Goal: Information Seeking & Learning: Find specific fact

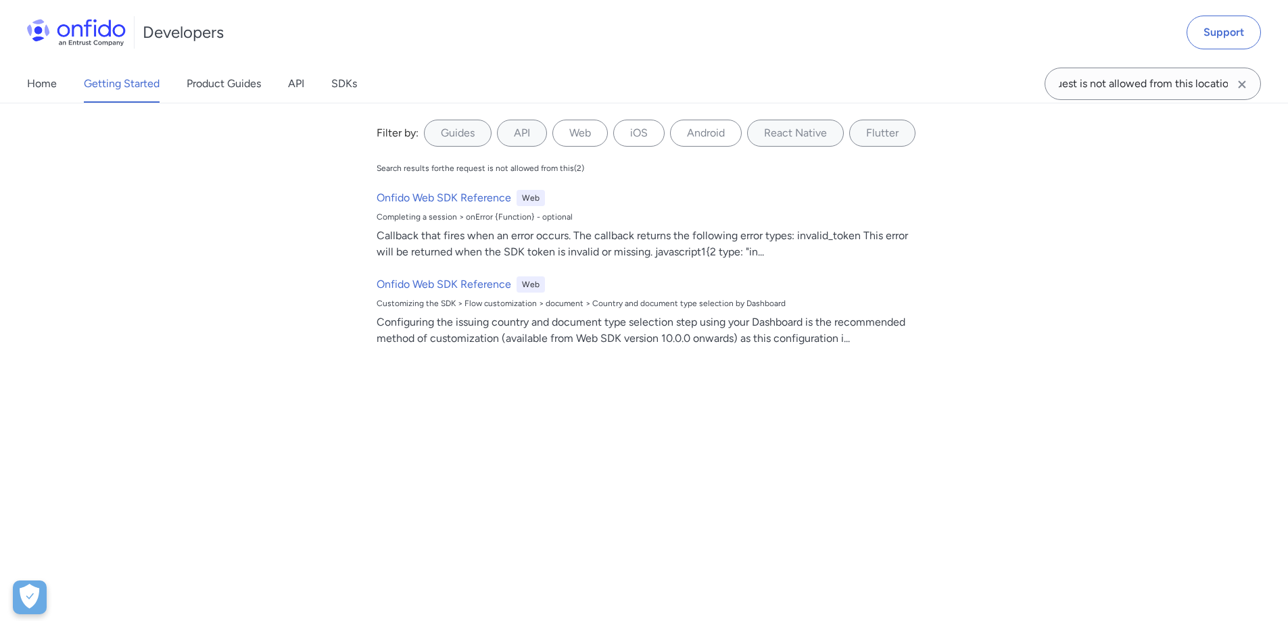
scroll to position [0, 43]
type input "the request is not allowed from this location"
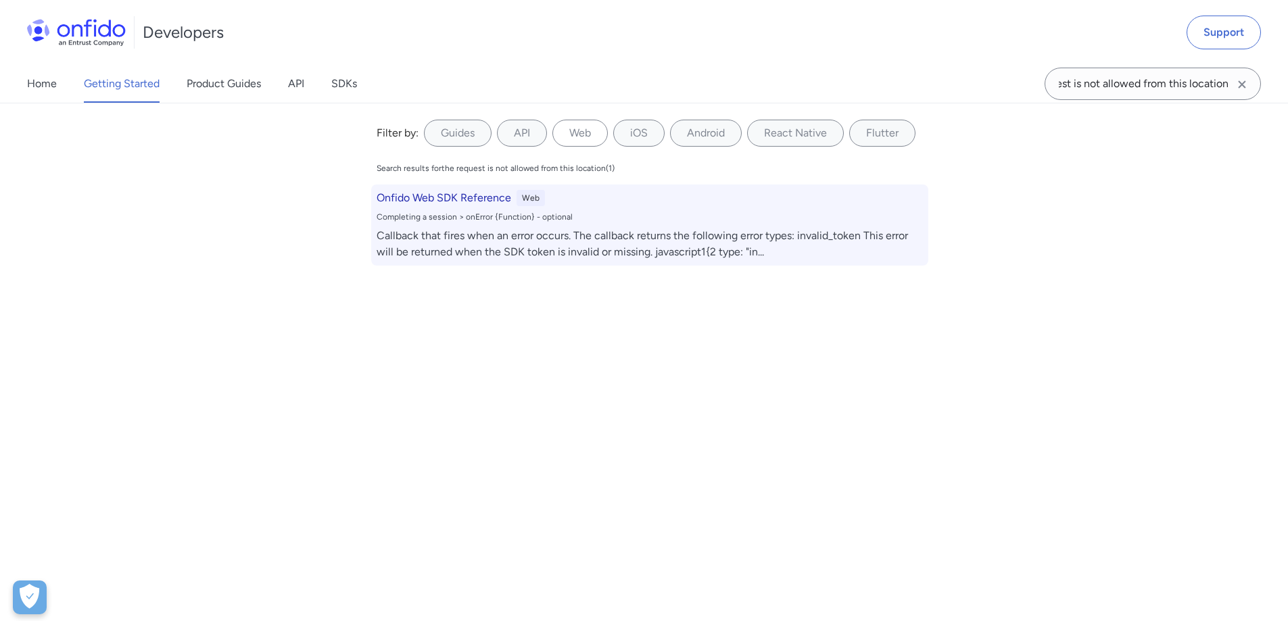
scroll to position [0, 0]
click at [457, 227] on div "Onfido Web SDK Reference Web Completing a session > onError {Function} - option…" at bounding box center [649, 225] width 557 height 81
click at [478, 228] on div "Callback that fires when an error occurs. The callback returns the following er…" at bounding box center [650, 244] width 546 height 32
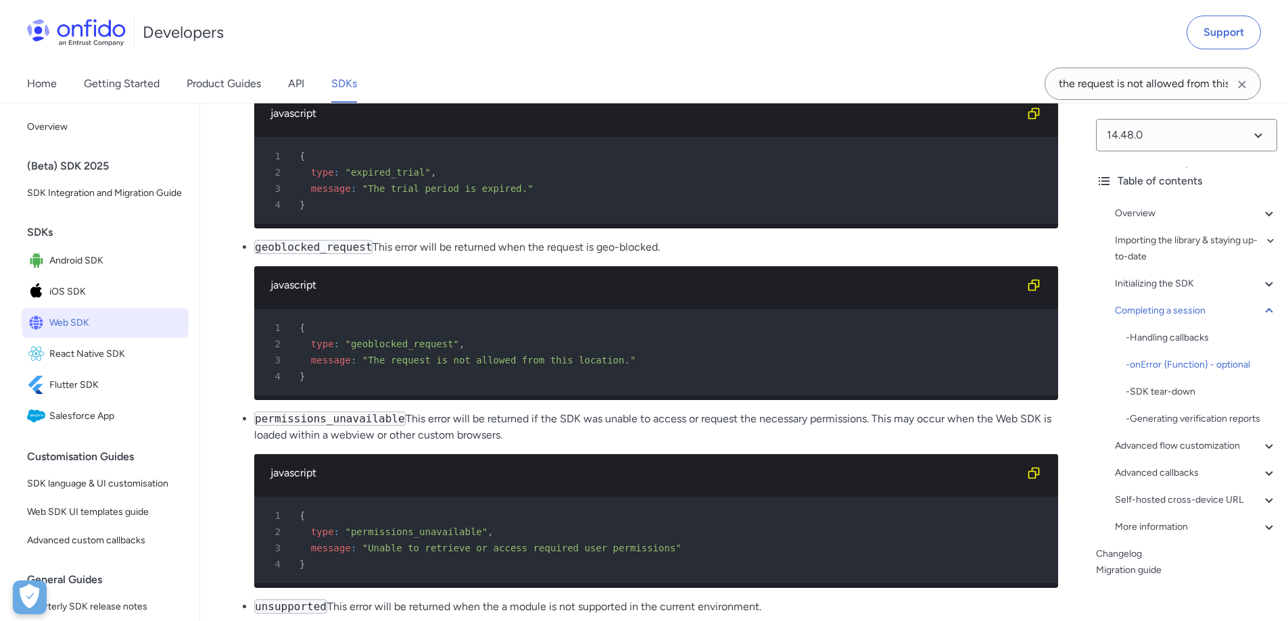
scroll to position [14685, 0]
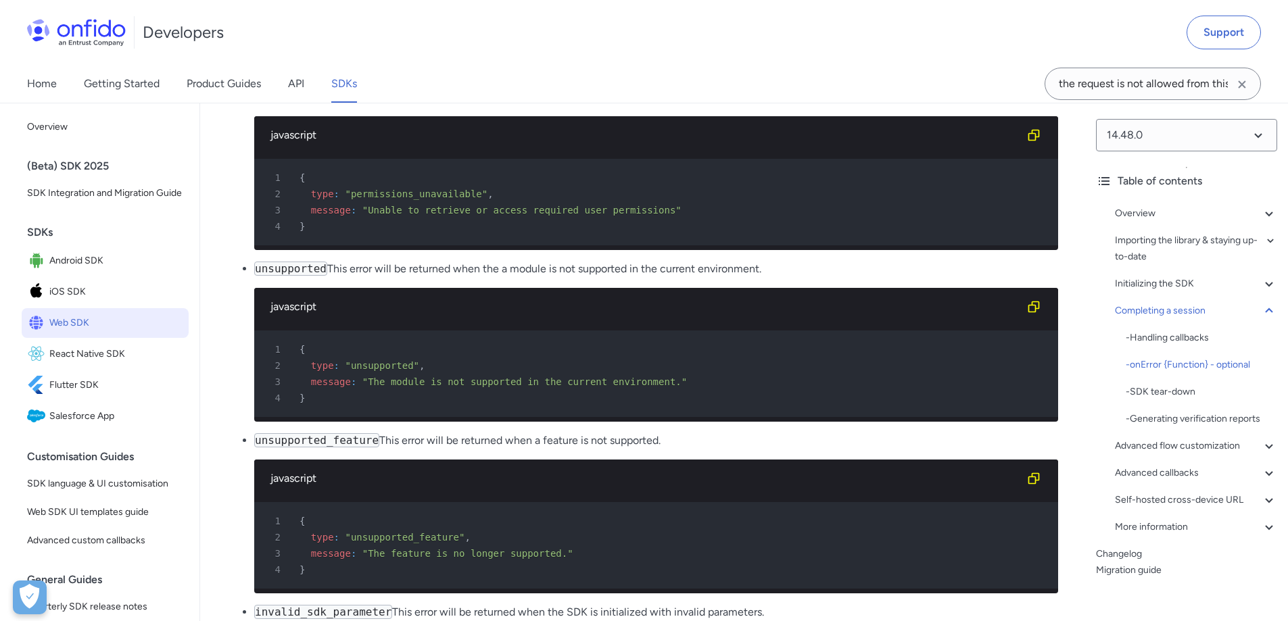
drag, startPoint x: 256, startPoint y: 168, endPoint x: 352, endPoint y: 170, distance: 96.1
copy code "geoblocked_request"
click at [1118, 90] on input "the request is not allowed from this location" at bounding box center [1153, 84] width 216 height 32
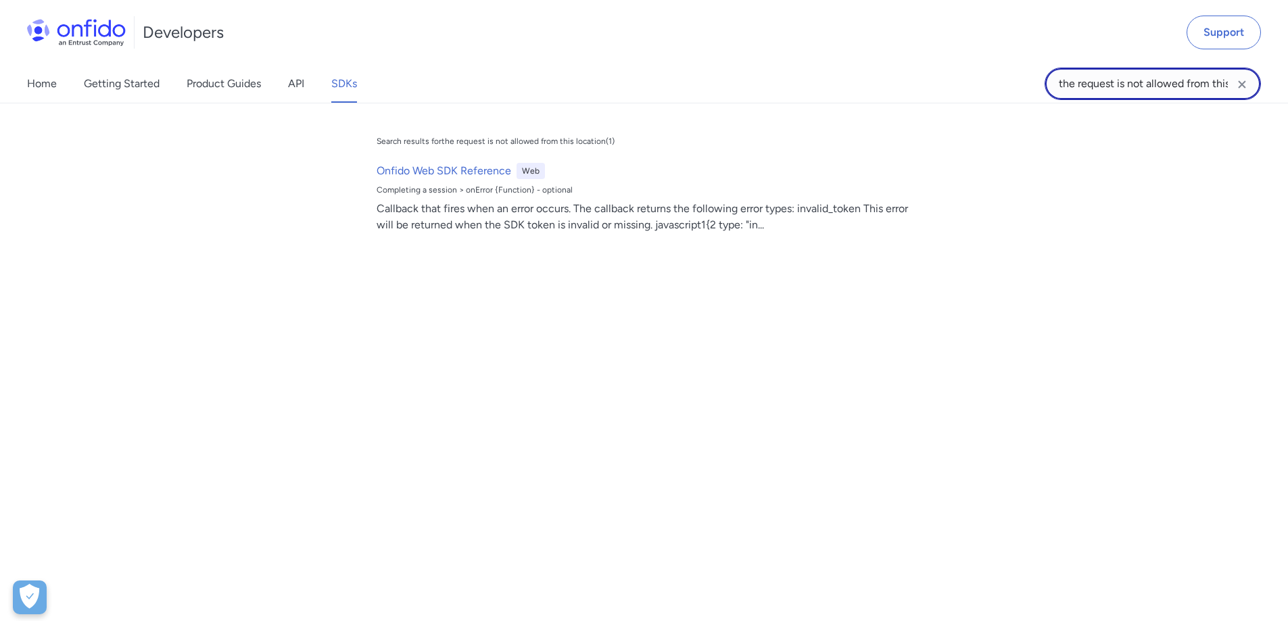
paste input "geoblocked_request"
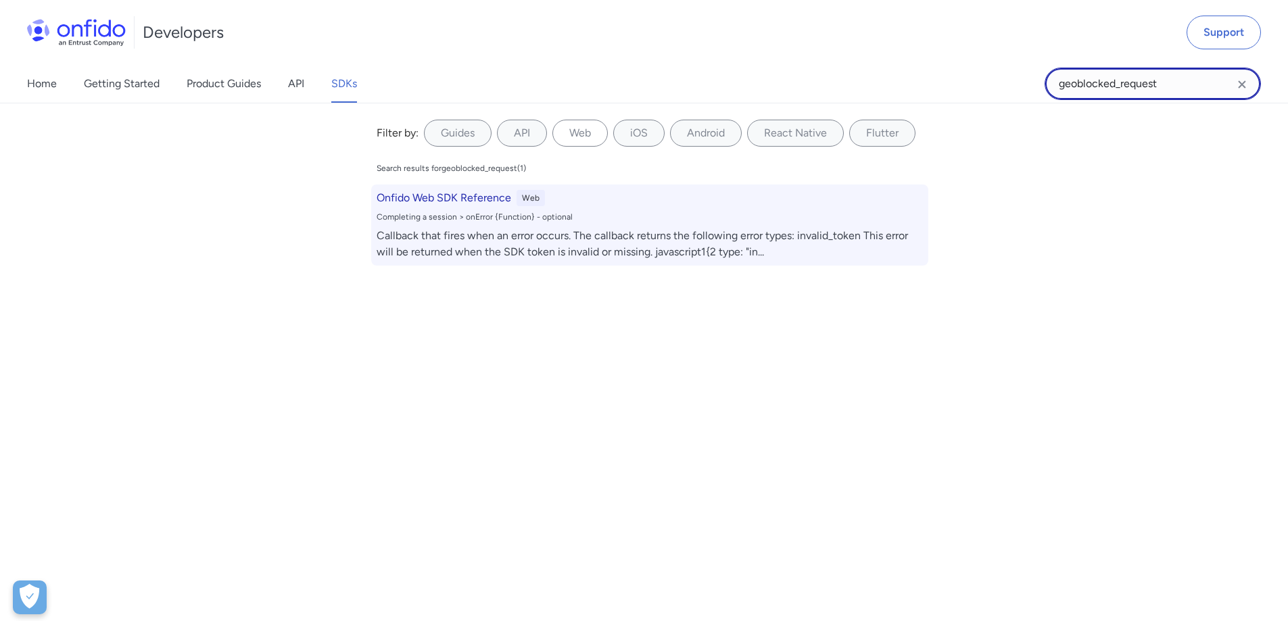
type input "geoblocked_request"
click at [503, 235] on div "Callback that fires when an error occurs. The callback returns the following er…" at bounding box center [650, 244] width 546 height 32
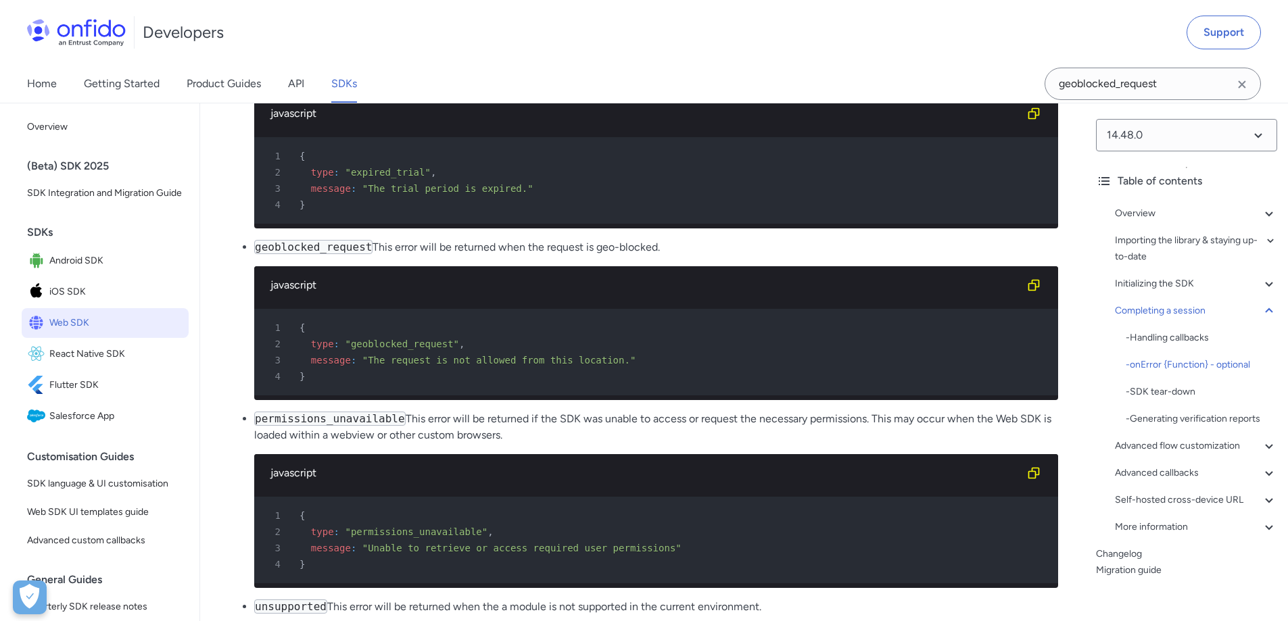
scroll to position [14415, 0]
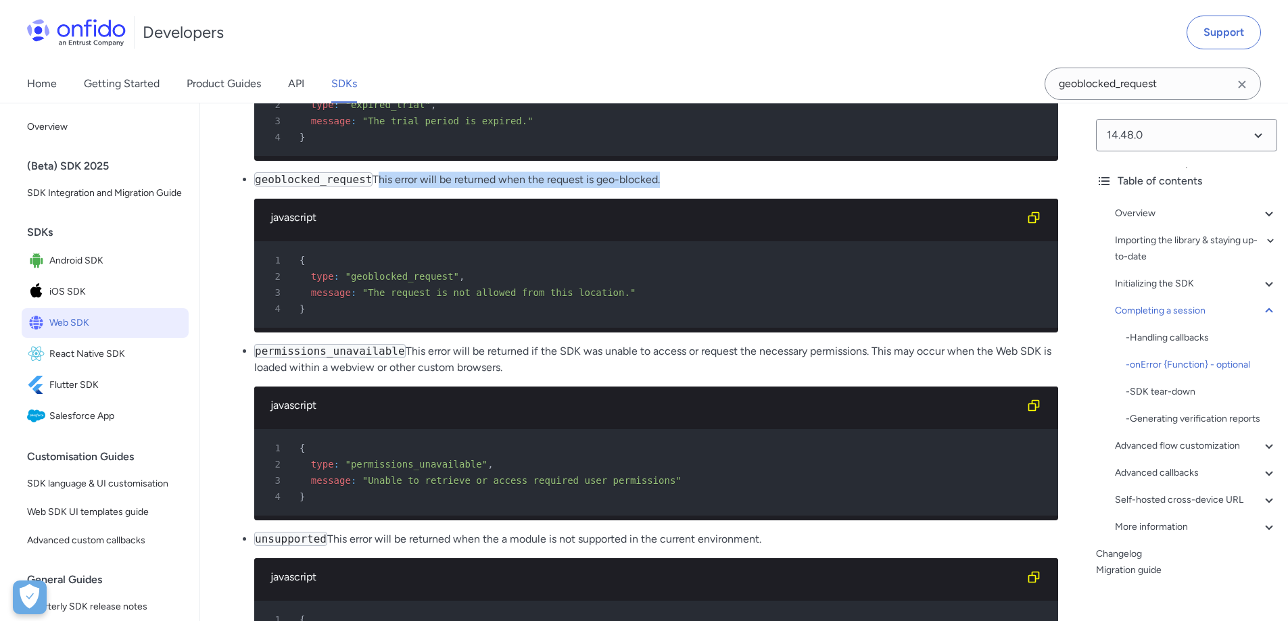
drag, startPoint x: 638, startPoint y: 435, endPoint x: 358, endPoint y: 437, distance: 279.9
click at [358, 188] on p "geoblocked_request This error will be returned when the request is geo-blocked." at bounding box center [656, 180] width 804 height 16
copy p "This error will be returned when the request is geo-blocked"
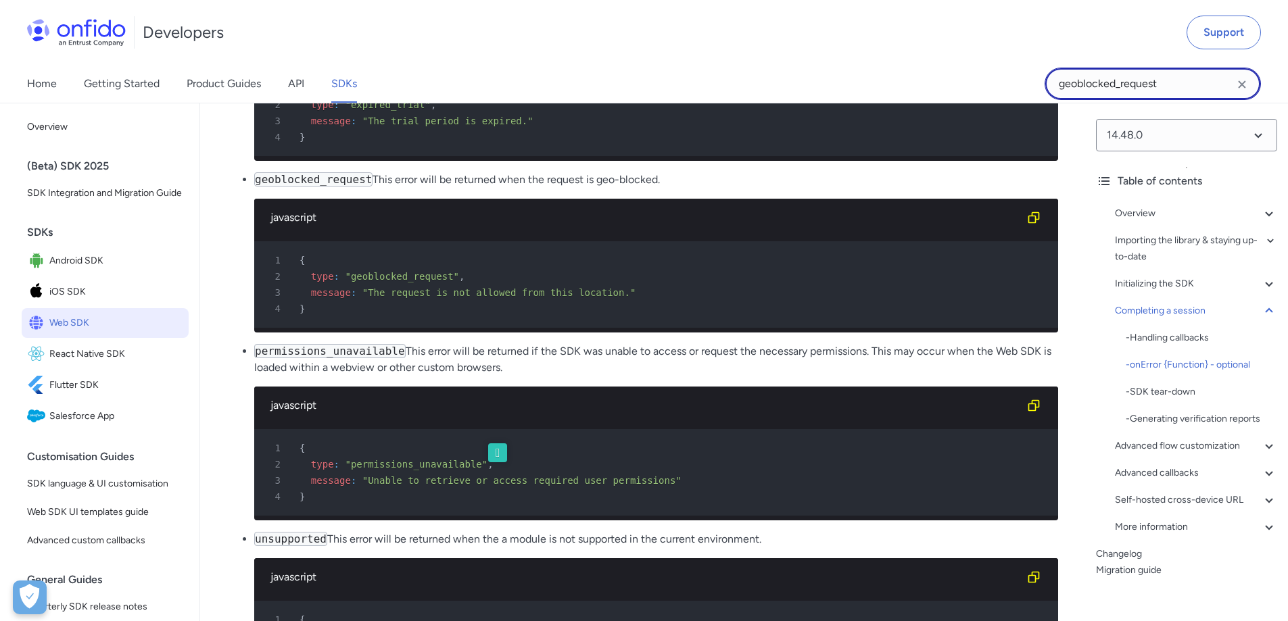
click at [1087, 78] on input "geoblocked_request" at bounding box center [1153, 84] width 216 height 32
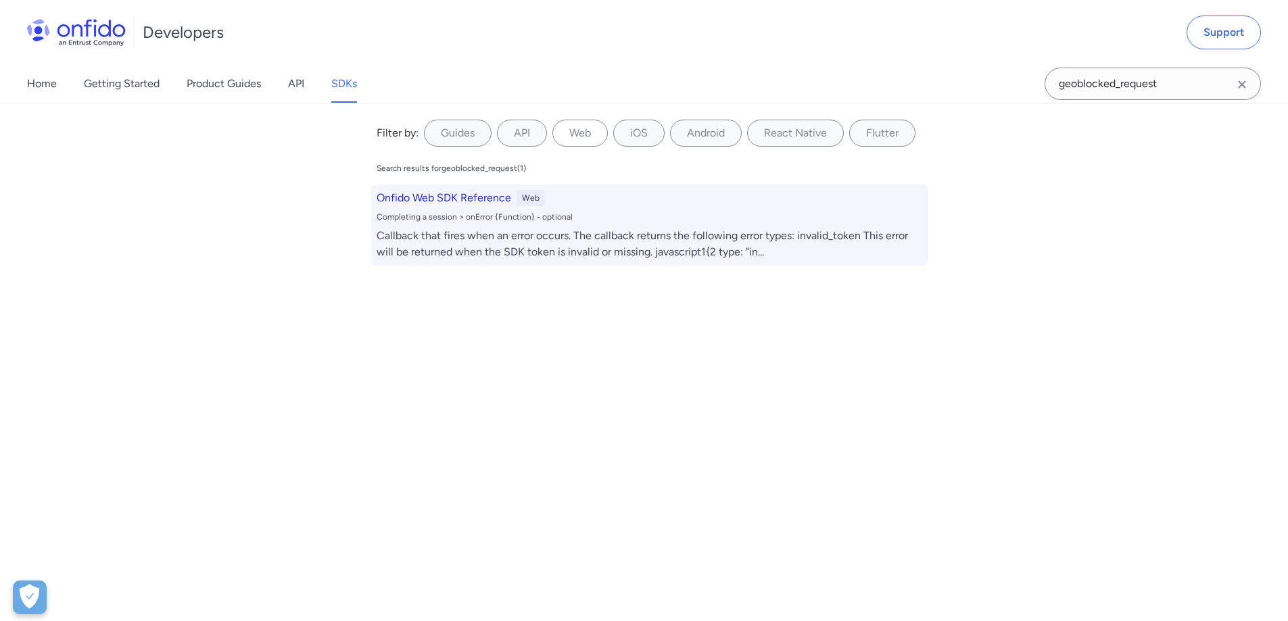
click at [452, 230] on div "Callback that fires when an error occurs. The callback returns the following er…" at bounding box center [650, 244] width 546 height 32
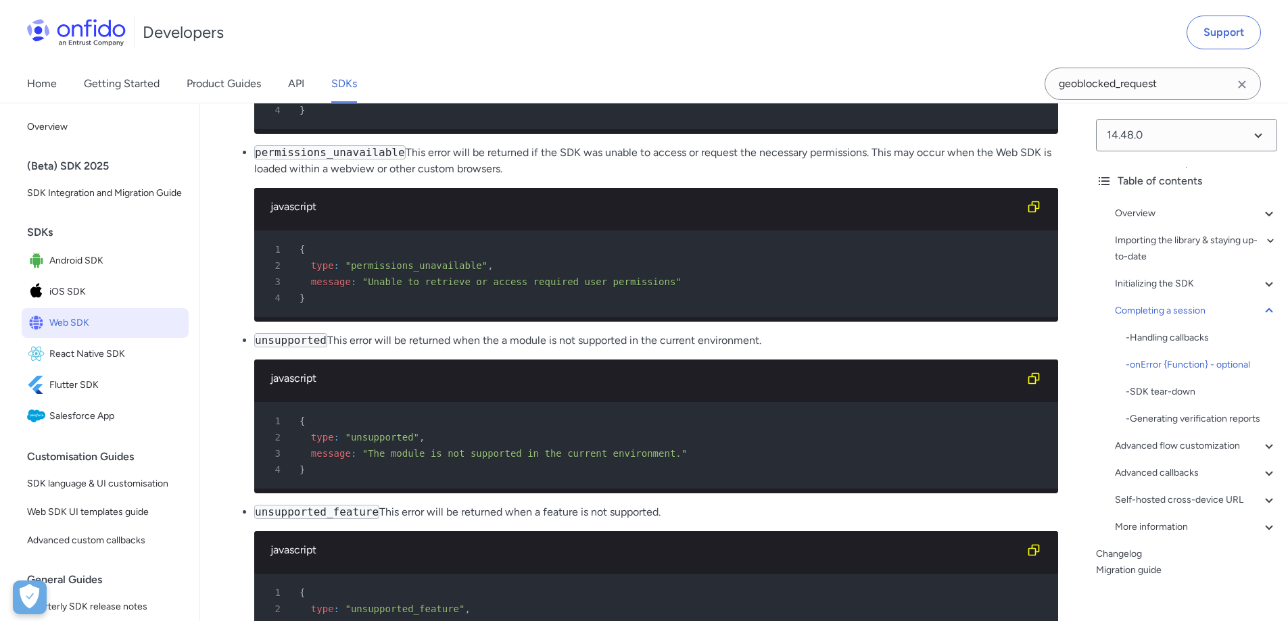
scroll to position [14617, 0]
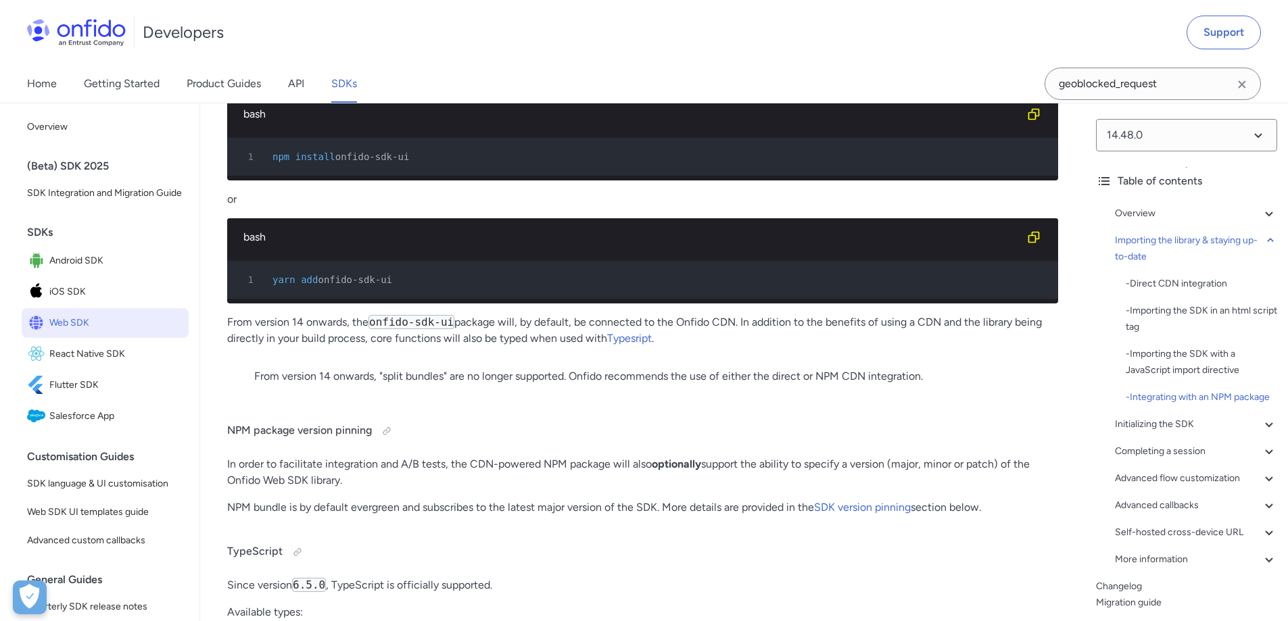
scroll to position [1703, 0]
